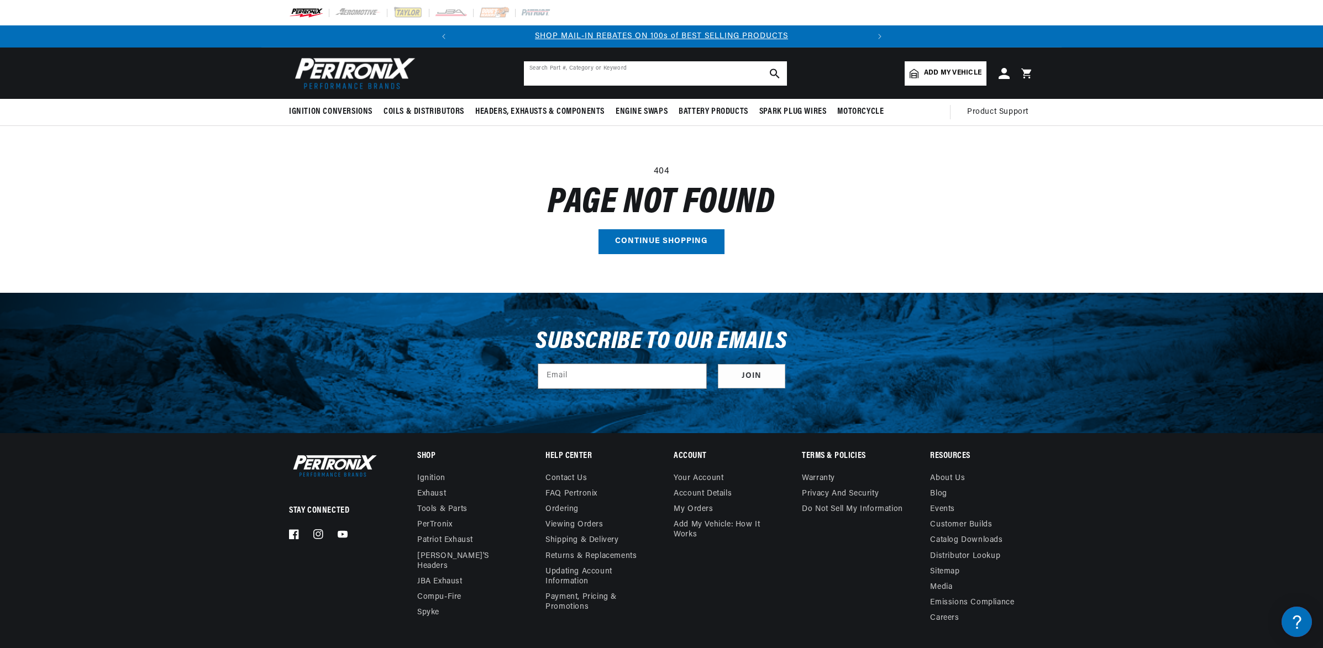
click at [638, 78] on input "text" at bounding box center [655, 73] width 263 height 24
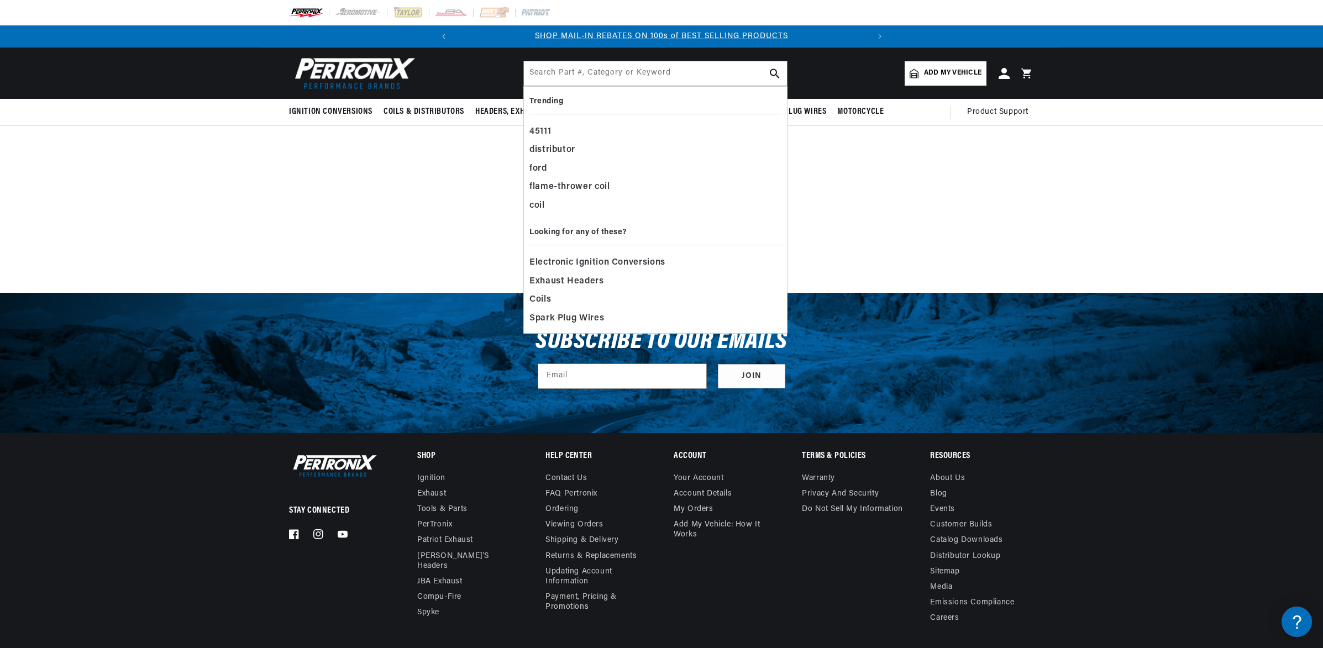
click at [516, 139] on main "404 Page not found Continue shopping" at bounding box center [661, 209] width 1323 height 166
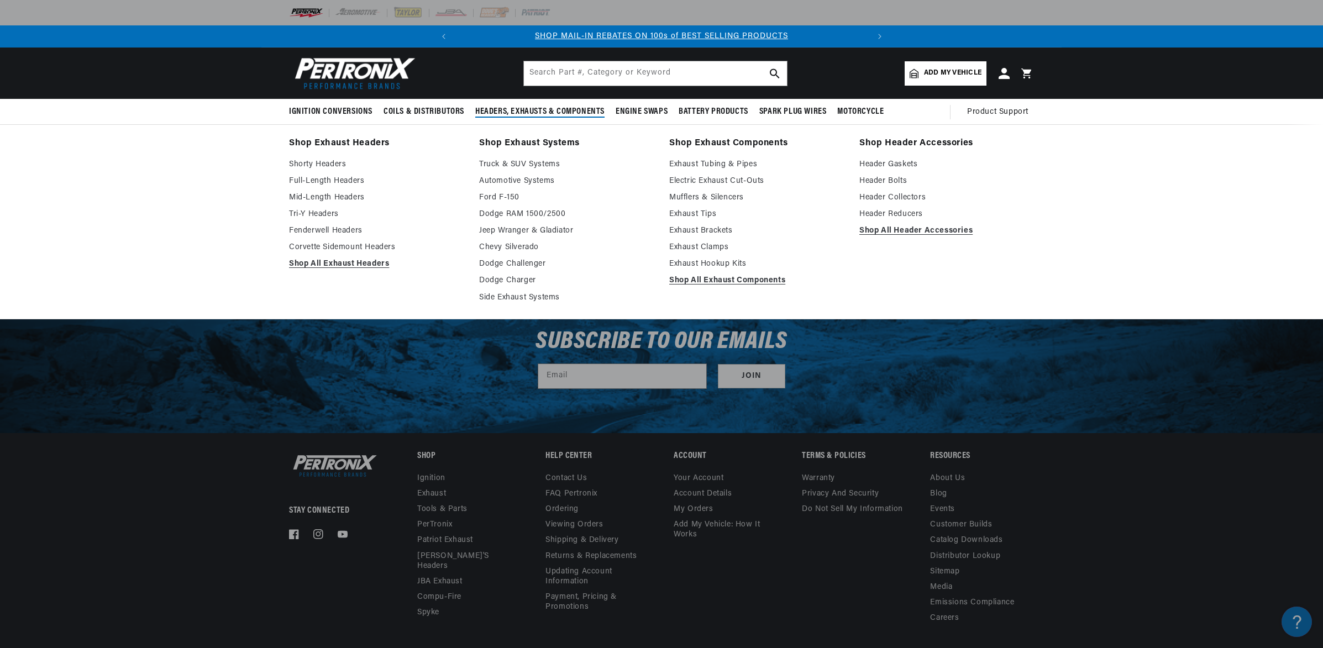
drag, startPoint x: 505, startPoint y: 119, endPoint x: 507, endPoint y: 112, distance: 7.7
click at [505, 118] on summary "Headers, Exhausts & Components" at bounding box center [540, 112] width 140 height 26
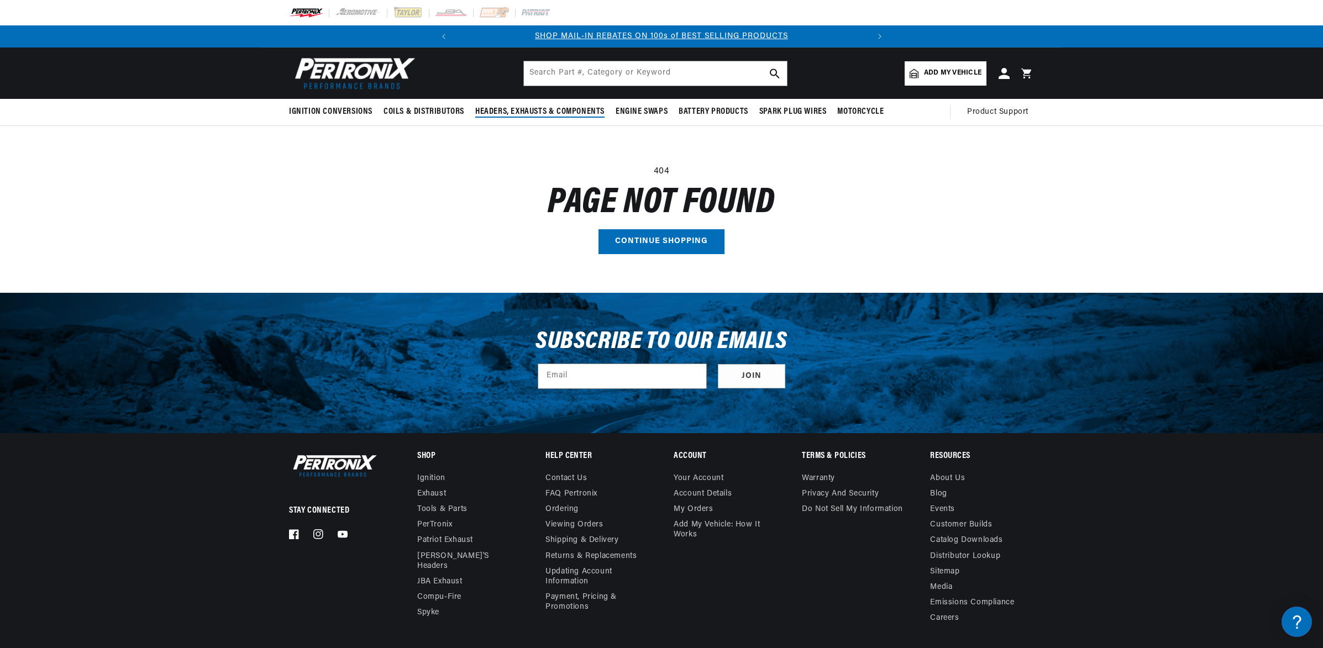
click at [523, 109] on span "Headers, Exhausts & Components" at bounding box center [539, 112] width 129 height 12
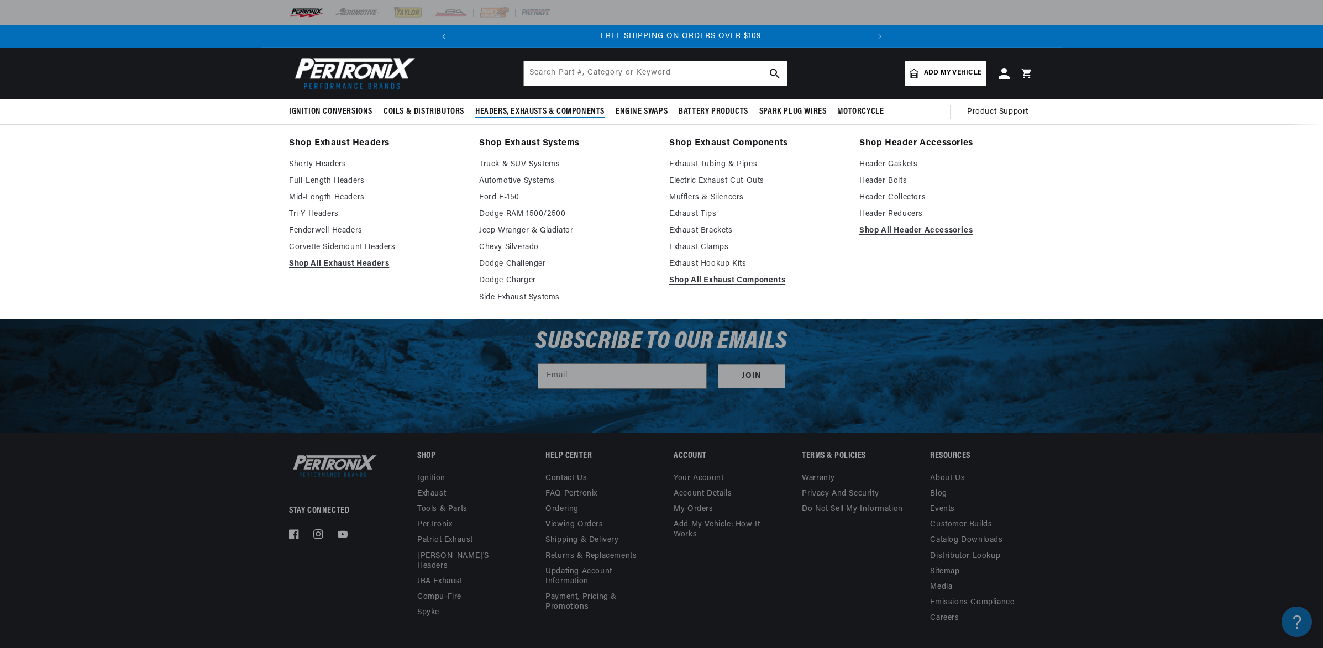
scroll to position [0, 413]
click at [322, 214] on link "Tri-Y Headers" at bounding box center [376, 214] width 175 height 13
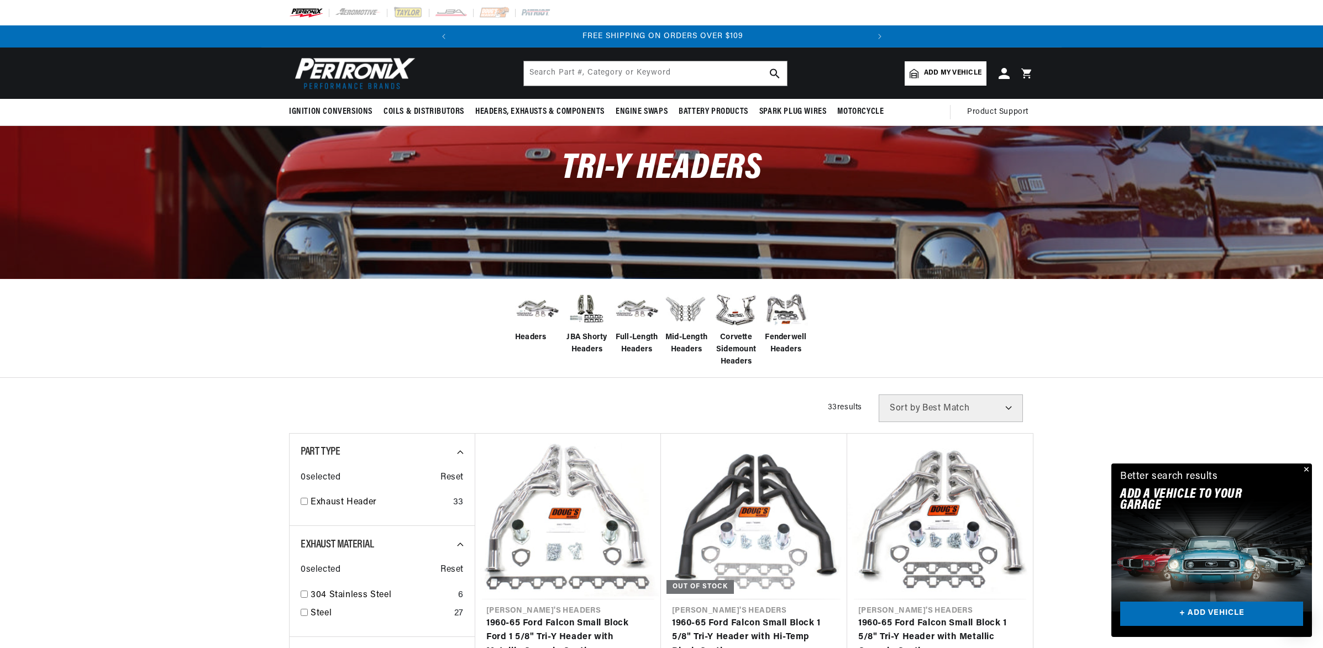
click at [960, 74] on span "Add my vehicle" at bounding box center [952, 73] width 57 height 11
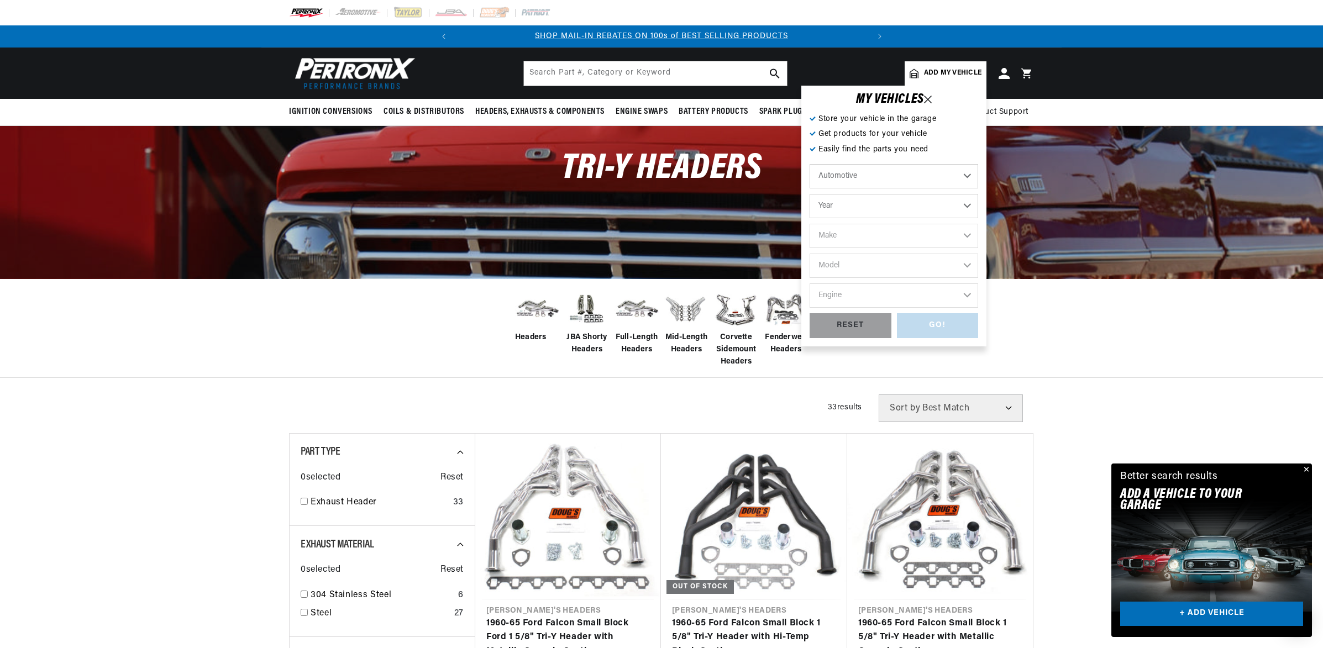
click at [928, 179] on select "Automotive Agricultural Industrial Marine Motorcycle" at bounding box center [894, 176] width 169 height 24
click at [888, 198] on select "Year 2022 2021 2020 2019 2018 2017 2016 2015 2014 2013 2012 2011 2010 2009 2008…" at bounding box center [894, 206] width 169 height 24
select select "1987"
click at [855, 212] on select "2022 2021 2020 2019 2018 2017 2016 2015 2014 2013 2012 2011 2010 2009 2008 2007…" at bounding box center [894, 206] width 169 height 24
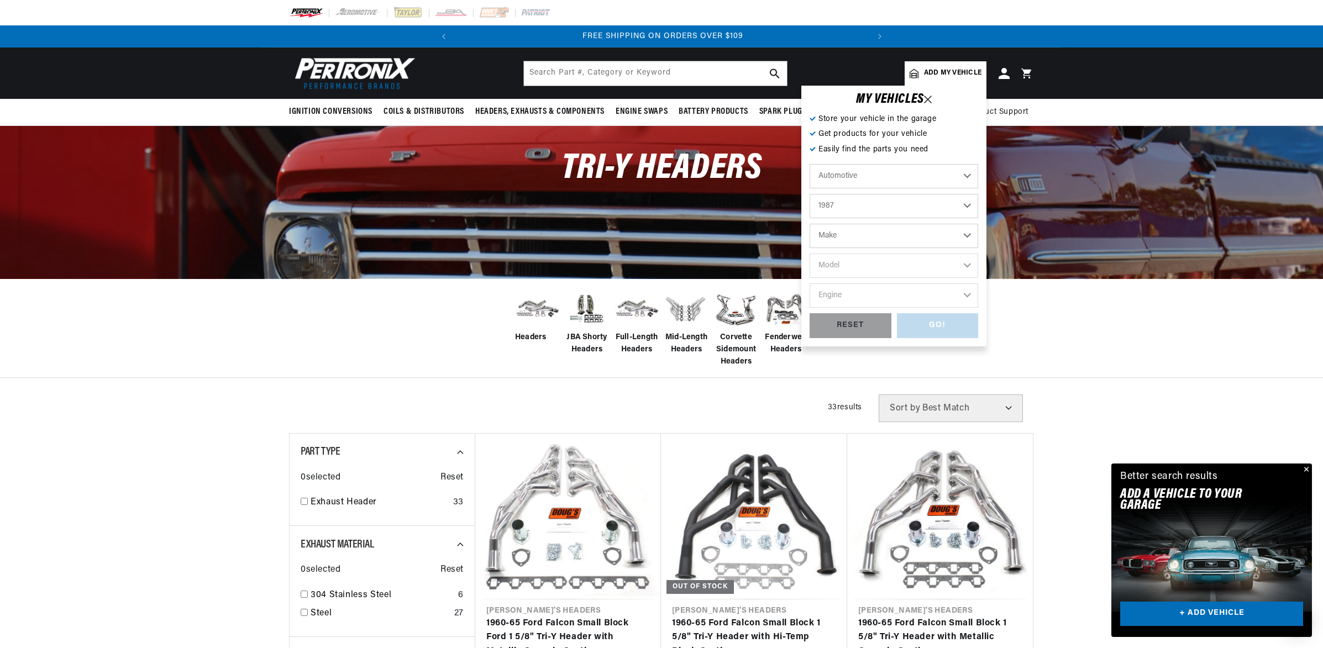
select select "1988"
click at [875, 240] on select "Make American Motors Bentley Buick Cadillac Chevrolet Chrysler Dodge Eagle Ford…" at bounding box center [894, 236] width 169 height 24
select select "Ford"
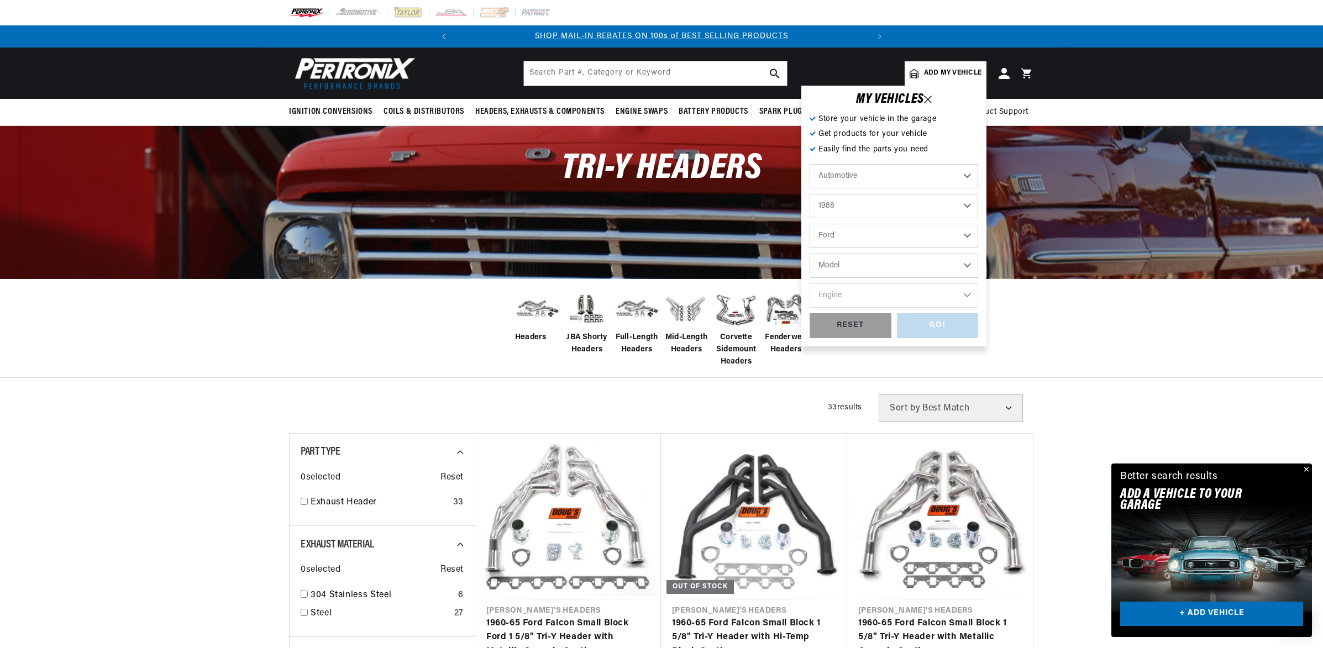
click at [859, 265] on select "Model Bronco Bronco II Country Squire E-150 Econoline E-150 Econoline Club Wago…" at bounding box center [894, 266] width 169 height 24
select select "Ranger"
click at [897, 301] on select "Engine 2.0L 2.3L 2.9L" at bounding box center [894, 296] width 169 height 24
click at [883, 265] on select "Bronco Bronco II Country Squire E-150 Econoline E-150 Econoline Club Wagon E-25…" at bounding box center [894, 266] width 169 height 24
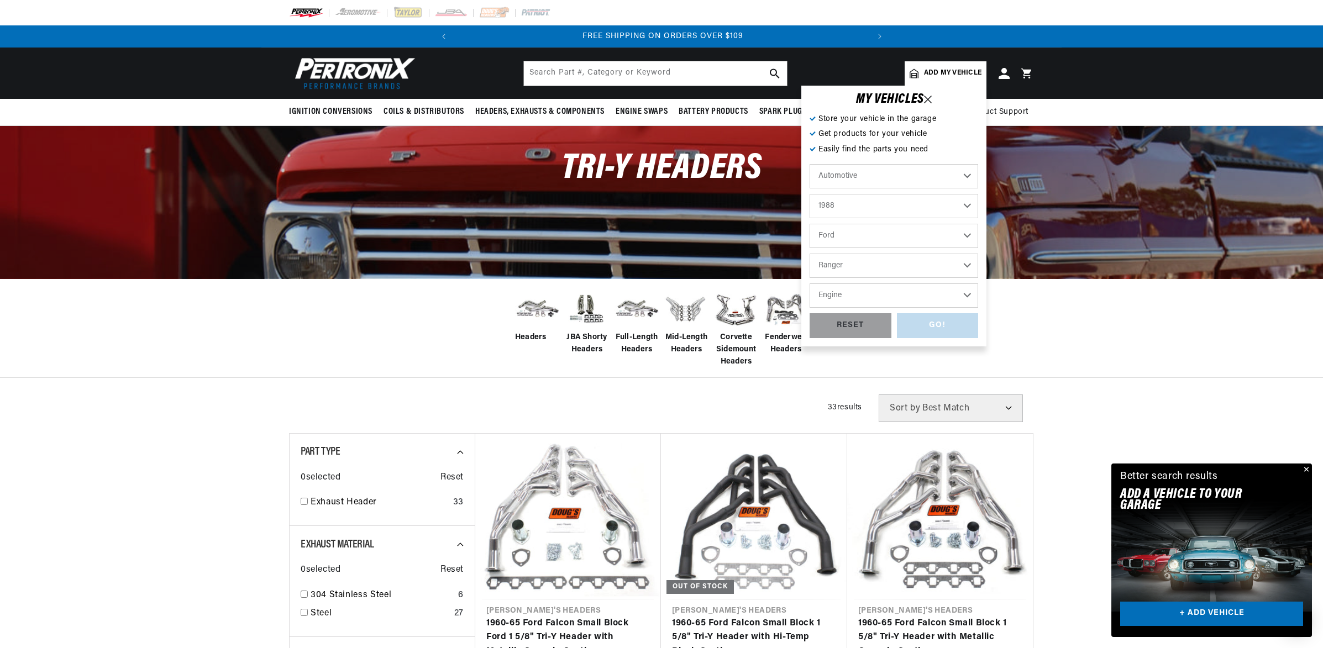
select select "Mustang"
click at [868, 300] on select "Engine 2.3L 5.0L" at bounding box center [894, 296] width 169 height 24
select select "5.0L"
click at [944, 327] on div "GO!" at bounding box center [938, 325] width 82 height 25
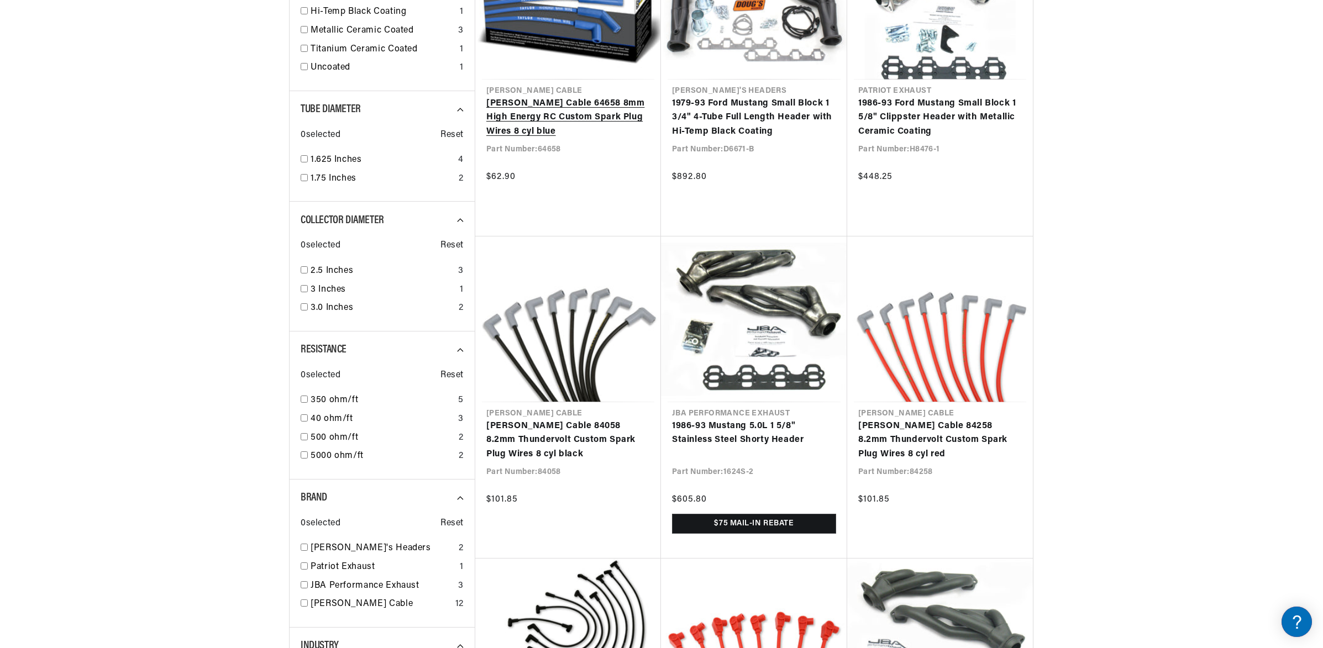
scroll to position [0, 413]
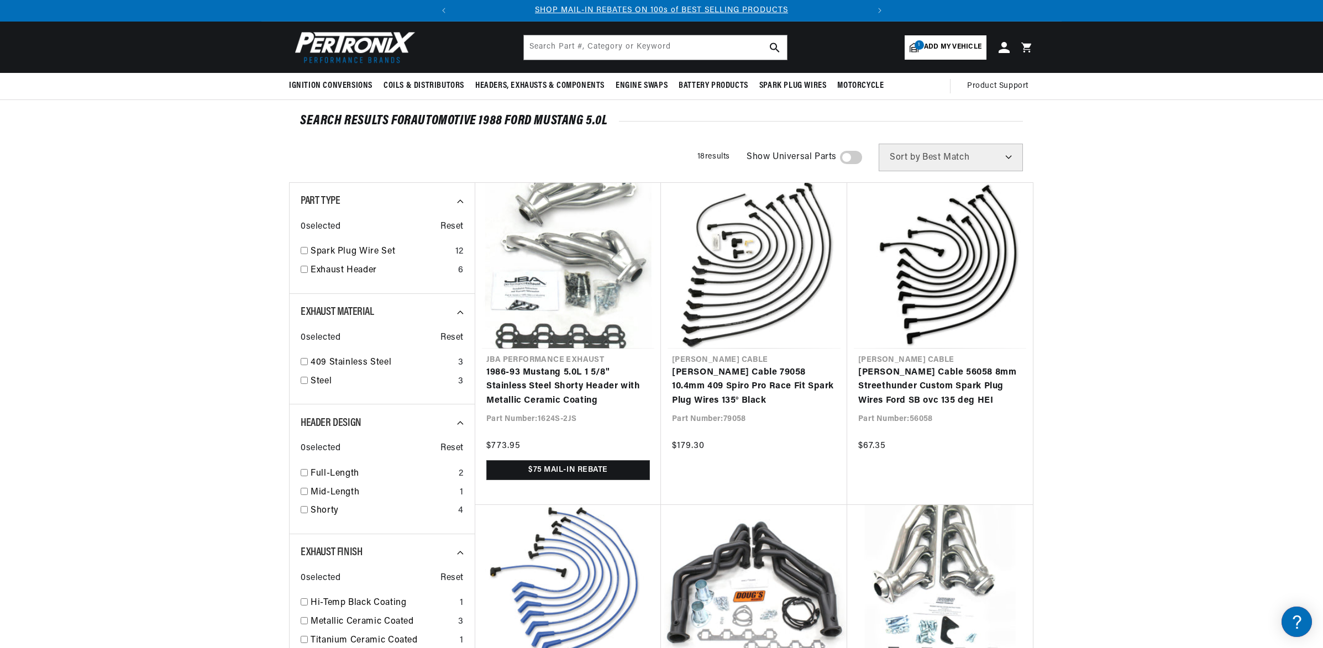
scroll to position [27, 0]
click at [306, 271] on input "checkbox" at bounding box center [304, 268] width 7 height 7
checkbox input "true"
